Goal: Browse casually: Explore the website without a specific task or goal

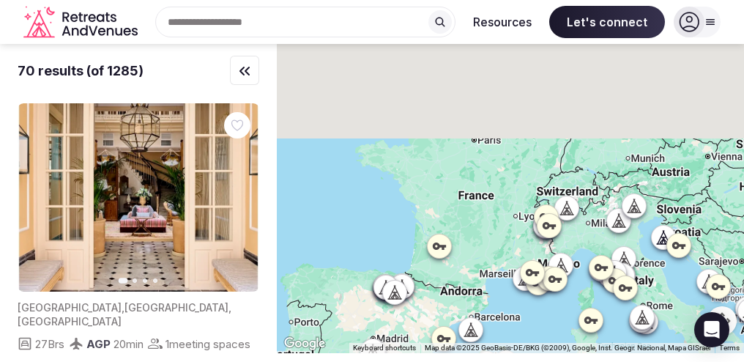
drag, startPoint x: 427, startPoint y: 112, endPoint x: 491, endPoint y: 272, distance: 172.4
click at [491, 272] on div at bounding box center [510, 198] width 467 height 309
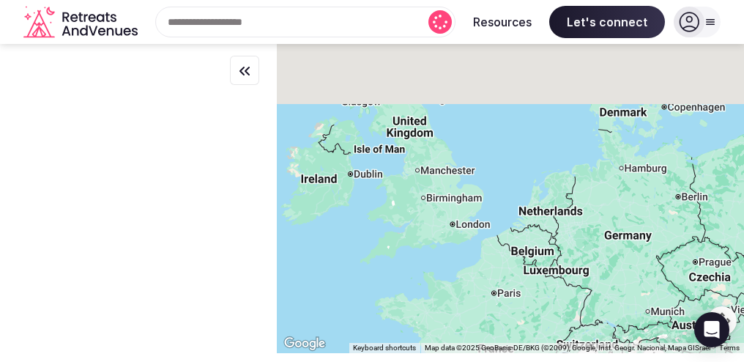
drag, startPoint x: 428, startPoint y: 132, endPoint x: 451, endPoint y: 295, distance: 164.0
click at [451, 295] on div at bounding box center [510, 198] width 467 height 309
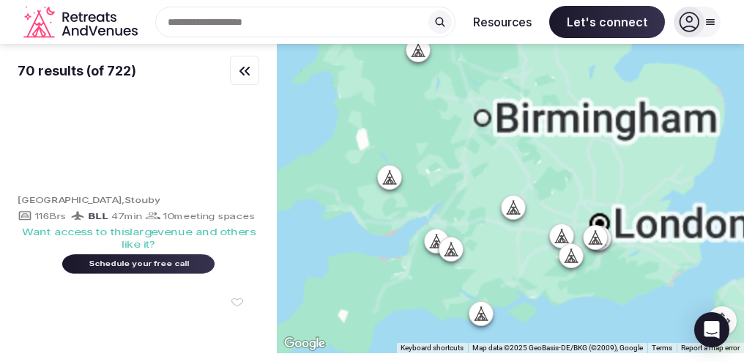
drag, startPoint x: 414, startPoint y: 250, endPoint x: 419, endPoint y: 106, distance: 144.2
click at [419, 106] on div at bounding box center [510, 198] width 467 height 309
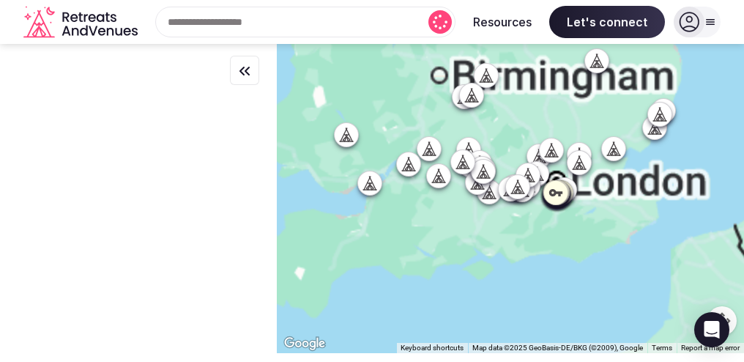
drag, startPoint x: 454, startPoint y: 171, endPoint x: 411, endPoint y: 126, distance: 62.1
click at [411, 126] on div at bounding box center [510, 198] width 467 height 309
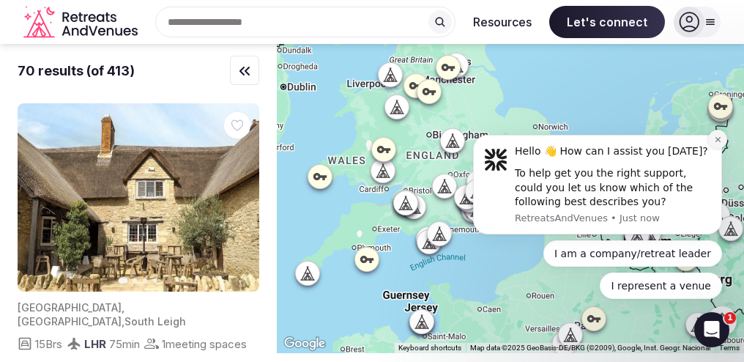
click at [718, 143] on icon "Dismiss notification" at bounding box center [718, 139] width 8 height 8
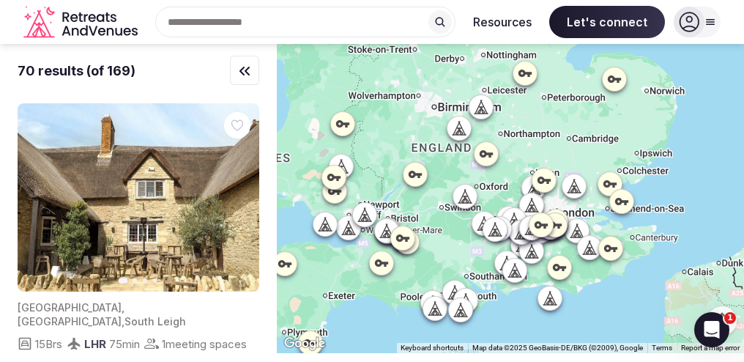
click at [484, 105] on icon at bounding box center [480, 107] width 15 height 15
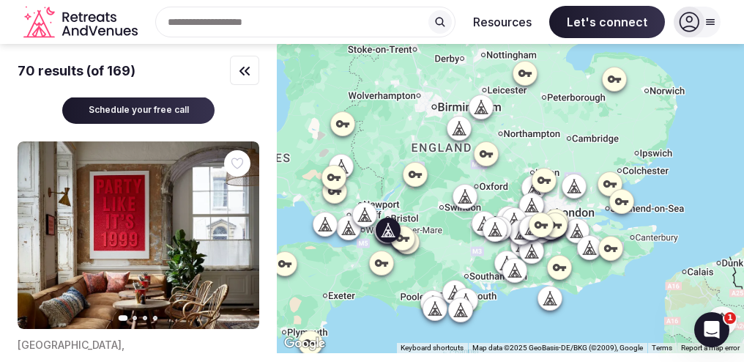
scroll to position [299, 0]
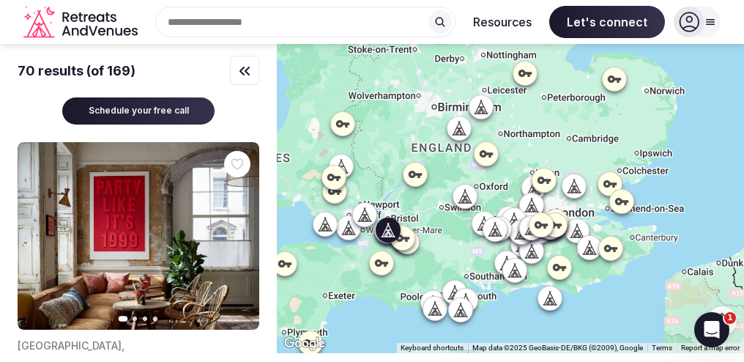
click at [241, 230] on icon "button" at bounding box center [239, 236] width 12 height 12
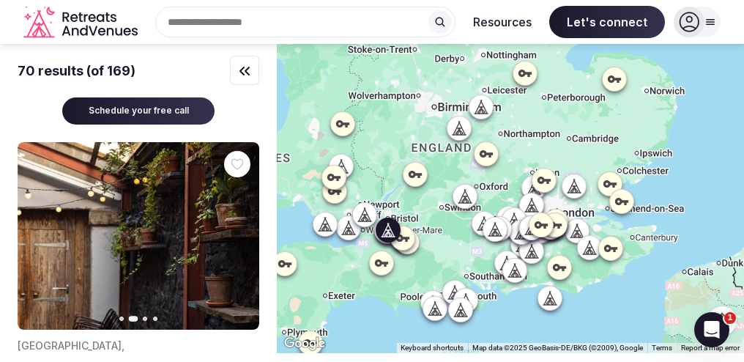
click at [241, 230] on icon "button" at bounding box center [239, 236] width 12 height 12
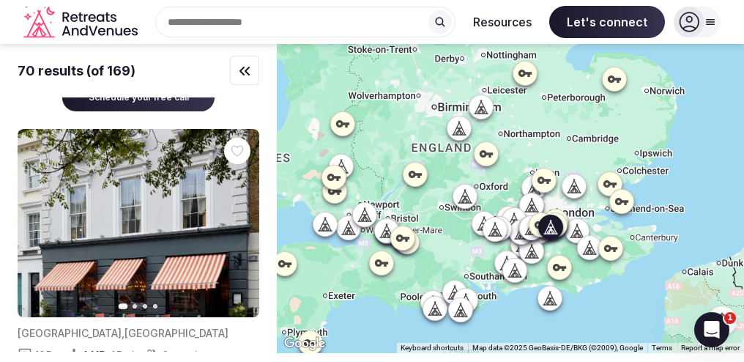
scroll to position [644, 0]
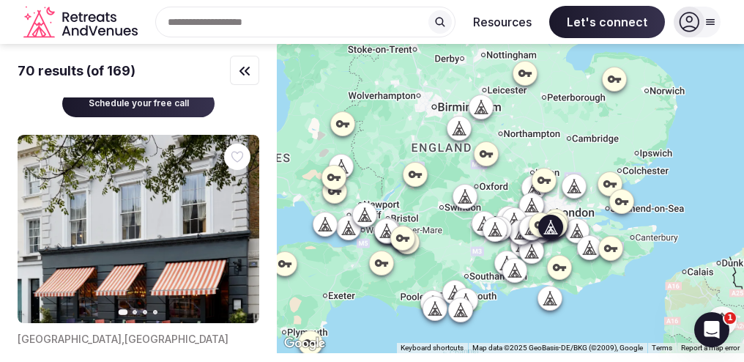
click at [238, 223] on icon "button" at bounding box center [239, 228] width 6 height 10
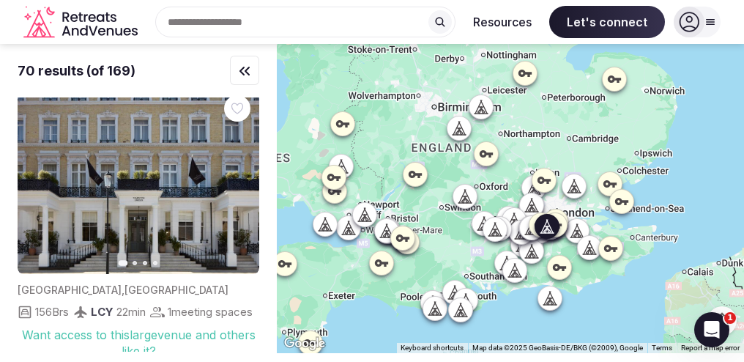
scroll to position [1338, 0]
click at [232, 192] on button "Next slide" at bounding box center [238, 180] width 23 height 23
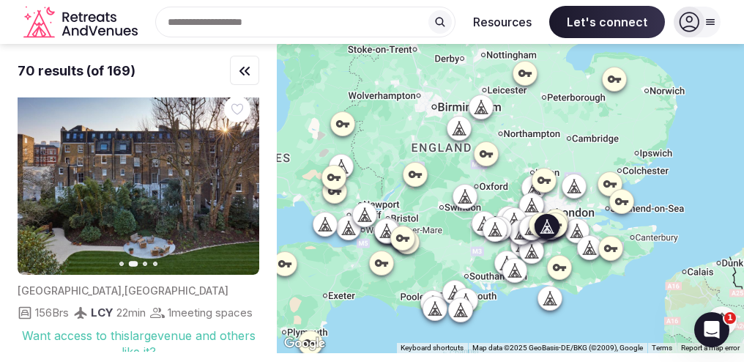
click at [240, 186] on icon "button" at bounding box center [239, 181] width 6 height 10
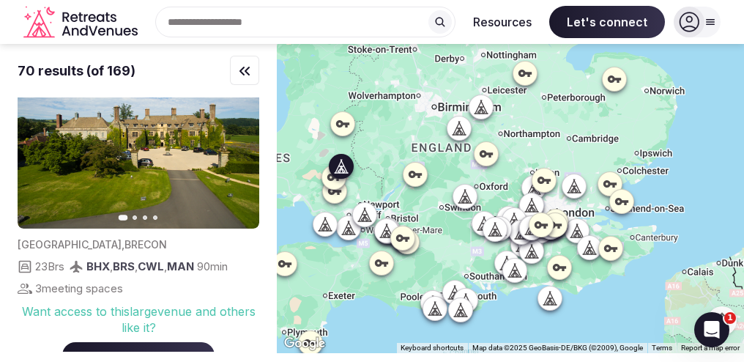
scroll to position [1709, 0]
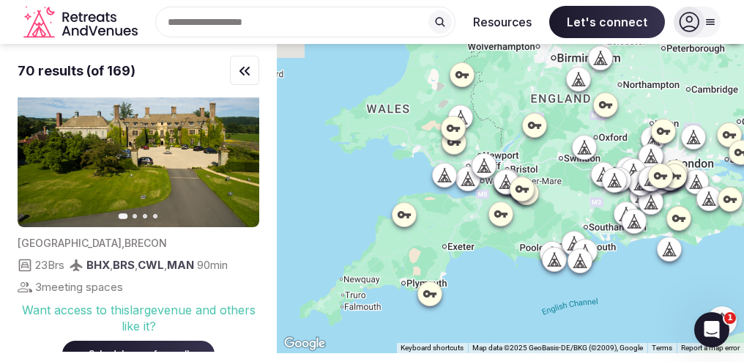
drag, startPoint x: 348, startPoint y: 271, endPoint x: 468, endPoint y: 220, distance: 130.5
click at [468, 220] on div at bounding box center [510, 198] width 467 height 309
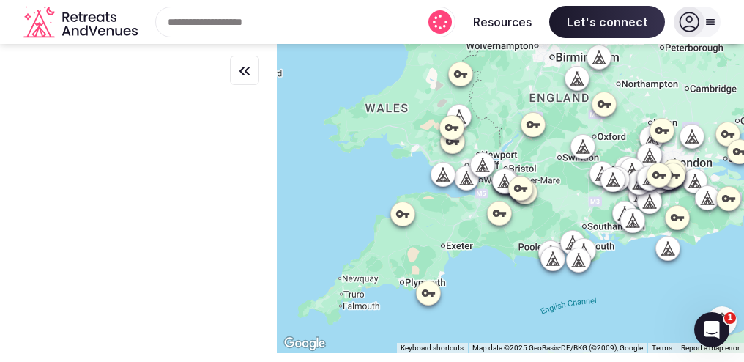
scroll to position [0, 0]
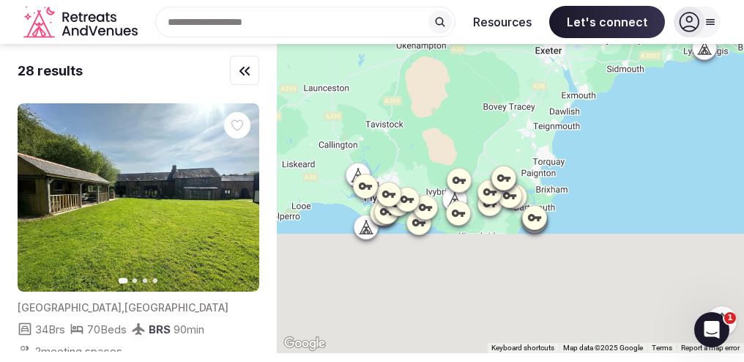
drag, startPoint x: 421, startPoint y: 266, endPoint x: 444, endPoint y: 129, distance: 138.8
click at [444, 129] on div at bounding box center [510, 198] width 467 height 309
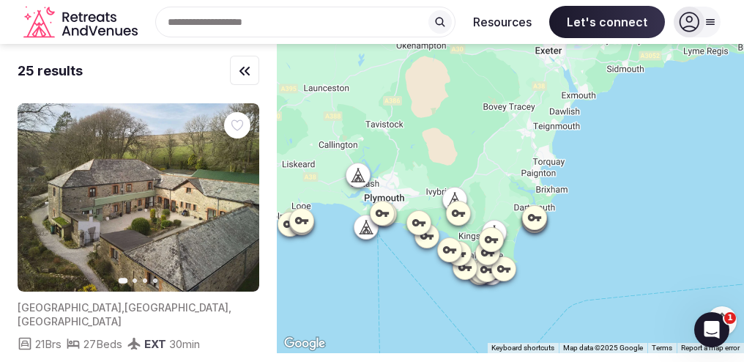
click at [364, 171] on icon at bounding box center [360, 174] width 7 height 13
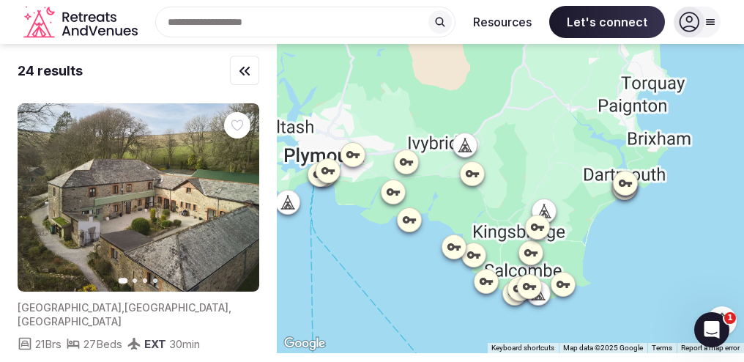
click at [465, 146] on icon at bounding box center [465, 145] width 0 height 1
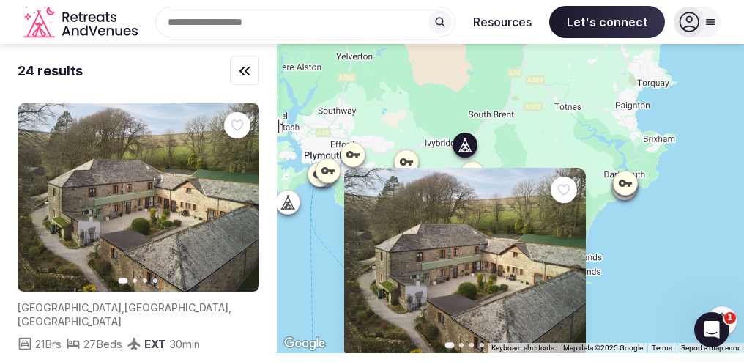
click at [507, 267] on img at bounding box center [464, 262] width 241 height 188
click at [238, 200] on icon "button" at bounding box center [239, 197] width 6 height 10
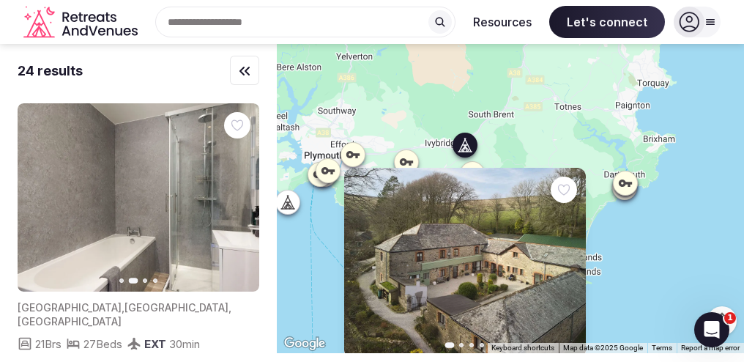
click at [239, 201] on icon "button" at bounding box center [239, 198] width 12 height 12
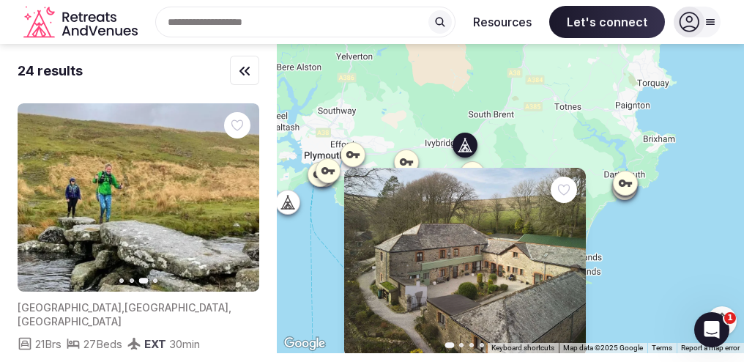
click at [239, 201] on icon "button" at bounding box center [239, 198] width 12 height 12
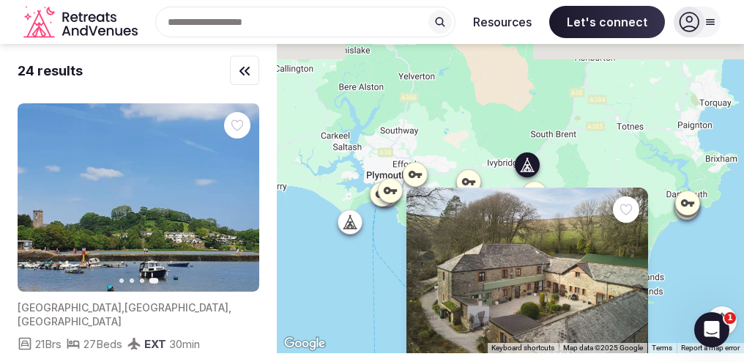
drag, startPoint x: 436, startPoint y: 113, endPoint x: 509, endPoint y: 138, distance: 76.6
click at [509, 138] on div "Previous slide Next slide [GEOGRAPHIC_DATA] , [GEOGRAPHIC_DATA] , [GEOGRAPHIC_D…" at bounding box center [510, 198] width 467 height 309
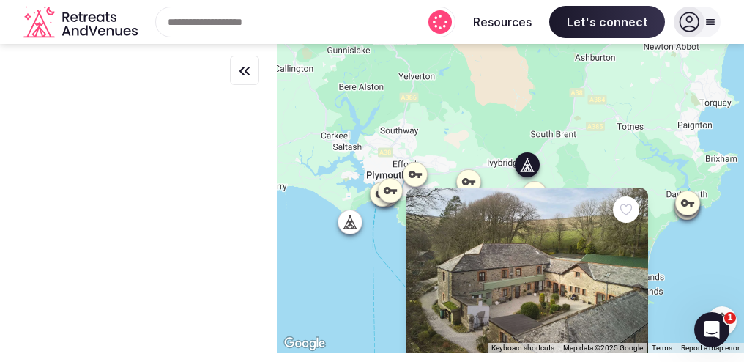
click at [486, 126] on div "Previous slide Next slide [GEOGRAPHIC_DATA] , [GEOGRAPHIC_DATA] , [GEOGRAPHIC_D…" at bounding box center [510, 198] width 467 height 309
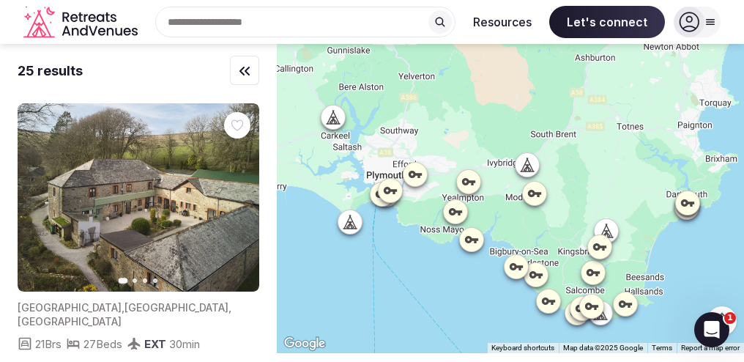
click at [332, 116] on icon at bounding box center [333, 117] width 15 height 15
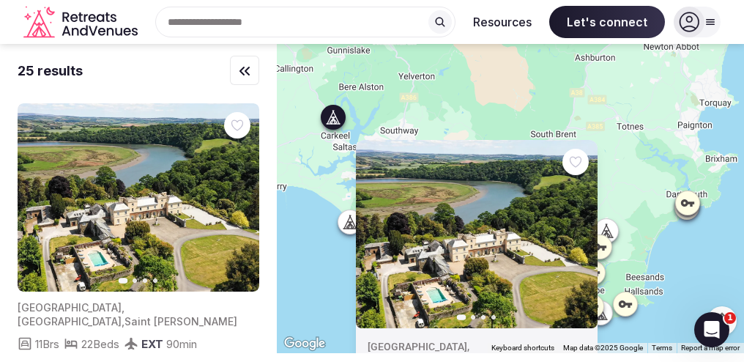
click at [463, 88] on div "Previous slide Next slide [GEOGRAPHIC_DATA] , [GEOGRAPHIC_DATA] , [GEOGRAPHIC_D…" at bounding box center [510, 198] width 467 height 309
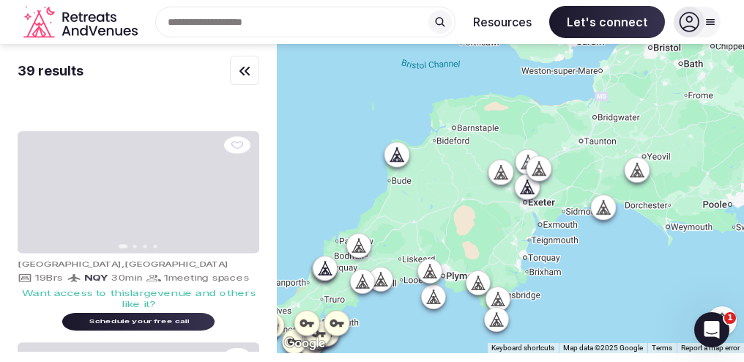
drag, startPoint x: 462, startPoint y: 84, endPoint x: 464, endPoint y: 276, distance: 191.7
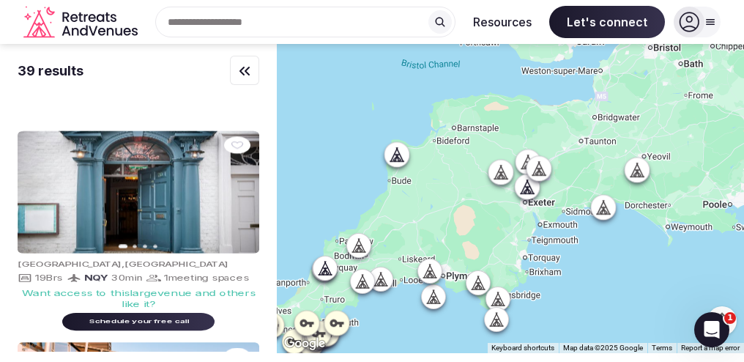
click at [464, 276] on div at bounding box center [510, 198] width 467 height 309
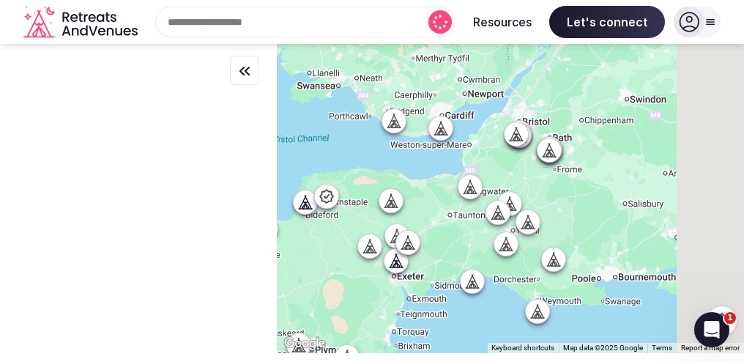
drag, startPoint x: 694, startPoint y: 149, endPoint x: 565, endPoint y: 202, distance: 140.1
click at [565, 202] on div at bounding box center [510, 198] width 467 height 309
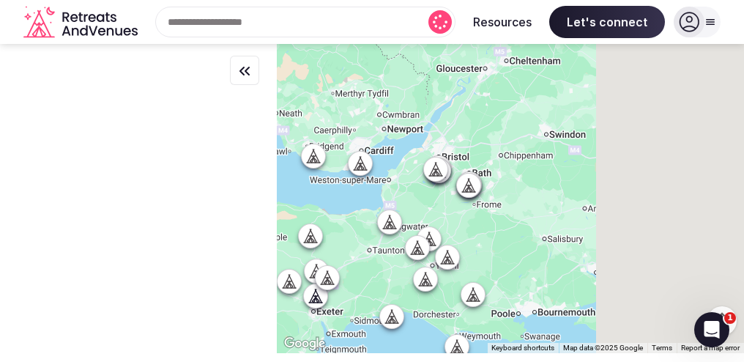
drag, startPoint x: 626, startPoint y: 166, endPoint x: 532, endPoint y: 206, distance: 102.6
click at [532, 206] on div at bounding box center [510, 198] width 467 height 309
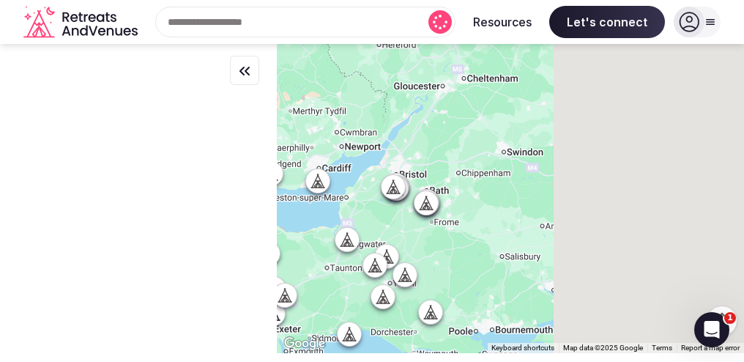
drag, startPoint x: 509, startPoint y: 129, endPoint x: 460, endPoint y: 152, distance: 53.7
click at [460, 152] on div at bounding box center [510, 198] width 467 height 309
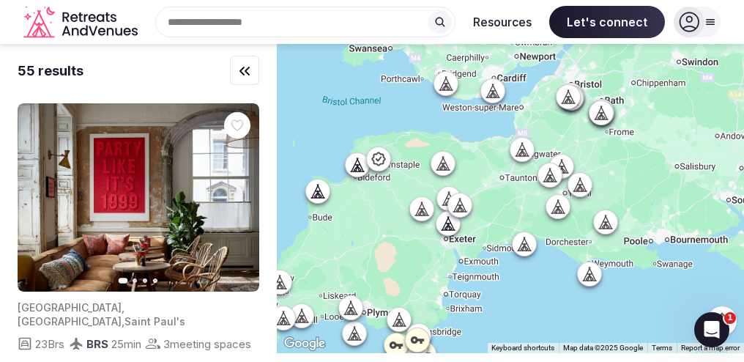
drag, startPoint x: 445, startPoint y: 282, endPoint x: 637, endPoint y: 181, distance: 217.0
click at [637, 181] on div at bounding box center [510, 198] width 467 height 309
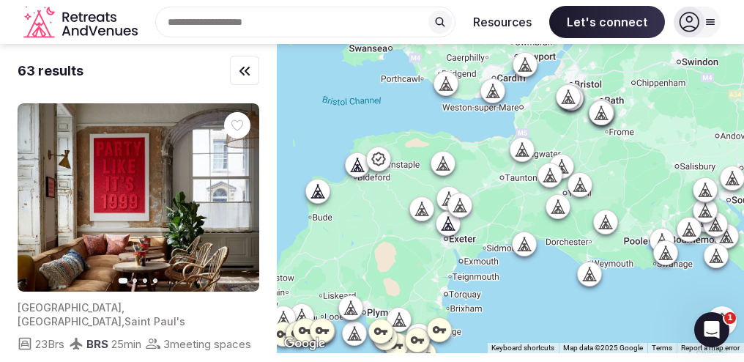
click at [449, 160] on icon at bounding box center [445, 163] width 7 height 13
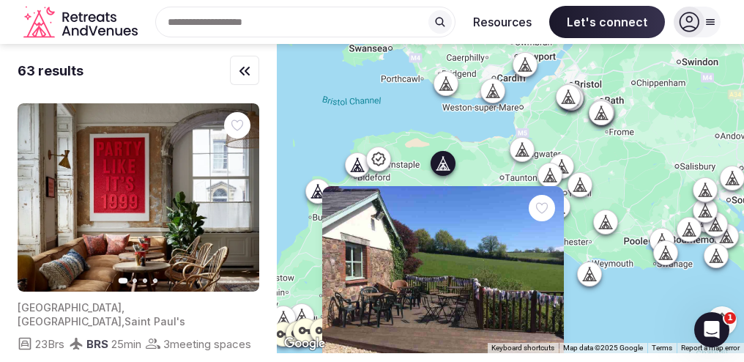
click at [529, 147] on icon at bounding box center [521, 149] width 15 height 15
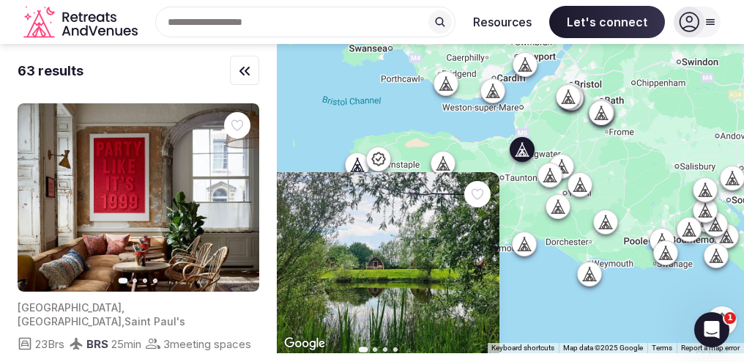
click at [484, 262] on icon "button" at bounding box center [479, 266] width 12 height 12
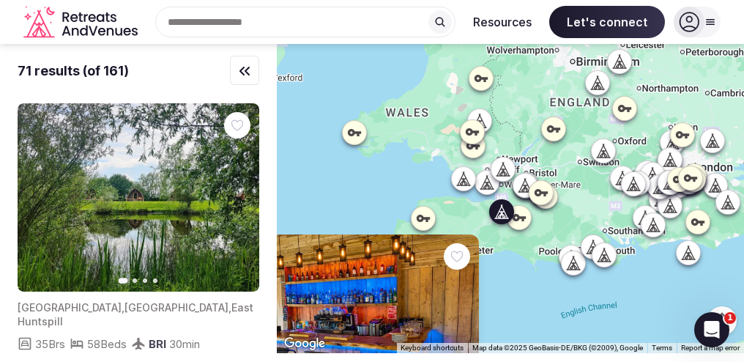
click at [393, 218] on div "Previous slide Next slide [GEOGRAPHIC_DATA] , [GEOGRAPHIC_DATA] , East Huntspil…" at bounding box center [510, 198] width 467 height 309
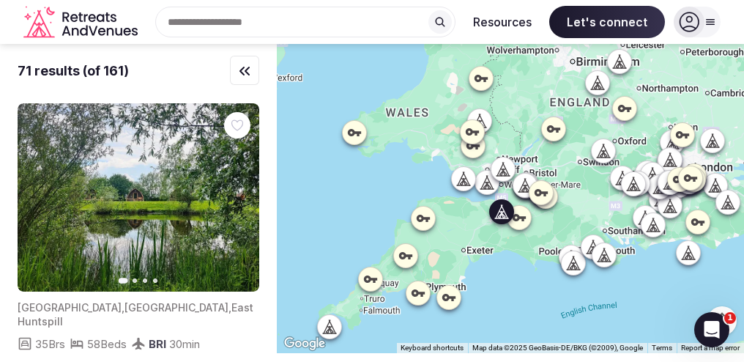
click at [244, 199] on icon "button" at bounding box center [239, 198] width 12 height 12
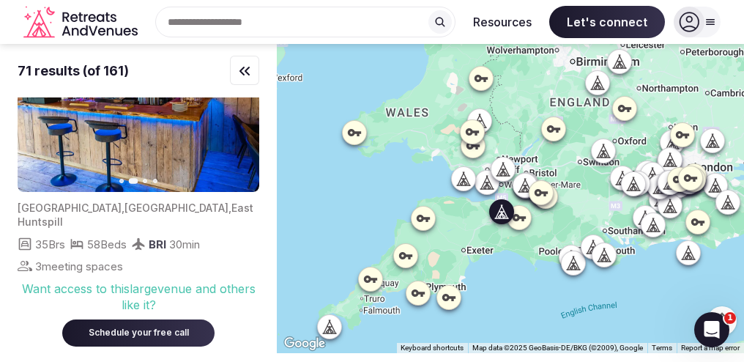
scroll to position [100, 0]
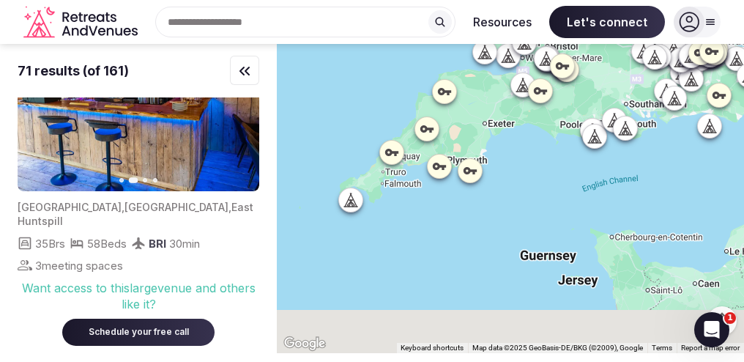
drag, startPoint x: 512, startPoint y: 281, endPoint x: 525, endPoint y: 151, distance: 130.9
click at [525, 151] on div at bounding box center [510, 198] width 467 height 309
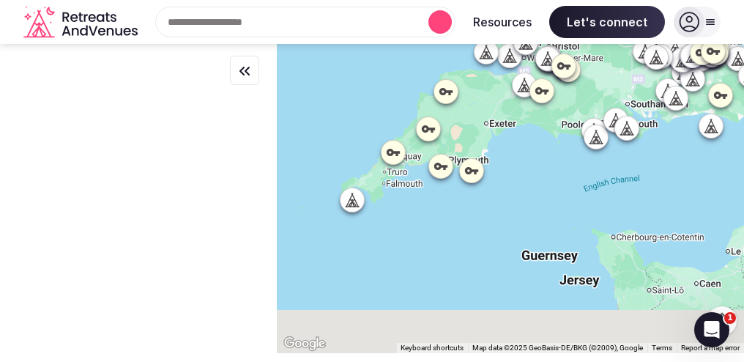
scroll to position [0, 0]
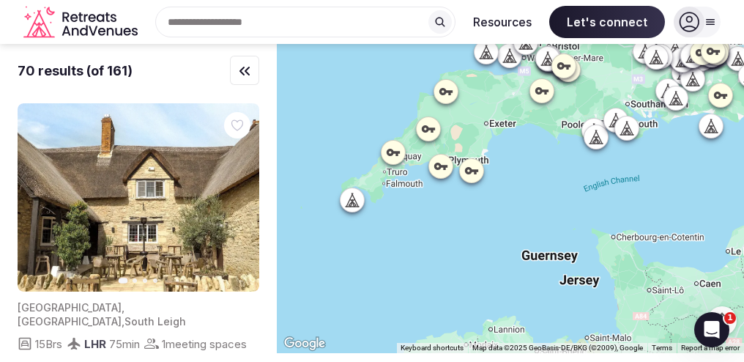
click at [359, 196] on icon at bounding box center [352, 199] width 15 height 15
